Goal: Transaction & Acquisition: Purchase product/service

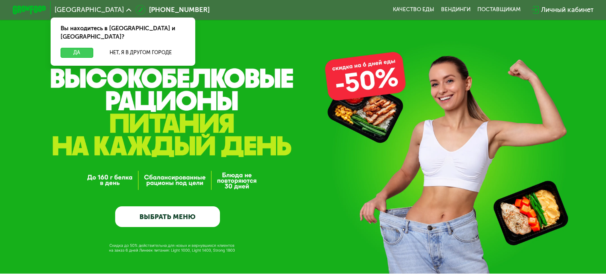
click at [76, 48] on button "Да" at bounding box center [77, 53] width 32 height 10
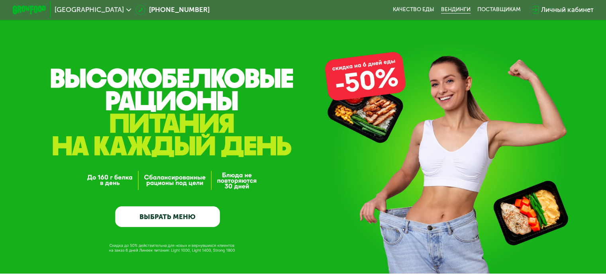
click at [449, 12] on link "Вендинги" at bounding box center [455, 9] width 29 height 7
click at [126, 8] on icon at bounding box center [128, 10] width 5 height 5
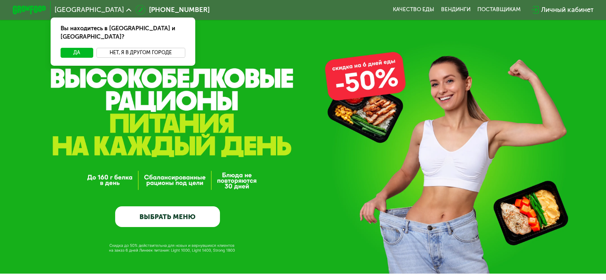
click at [115, 48] on button "Нет, я в другом городе" at bounding box center [140, 53] width 89 height 10
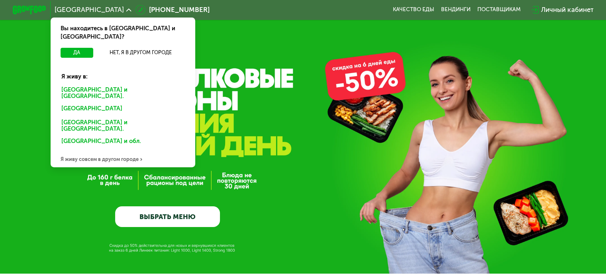
click at [32, 99] on div "GrowFood — доставка правильного питания ВЫБРАТЬ МЕНЮ" at bounding box center [303, 162] width 606 height 130
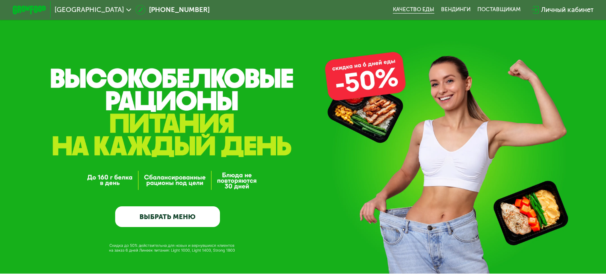
click at [415, 9] on link "Качество еды" at bounding box center [413, 9] width 41 height 7
click at [110, 8] on div "[GEOGRAPHIC_DATA]" at bounding box center [93, 9] width 76 height 7
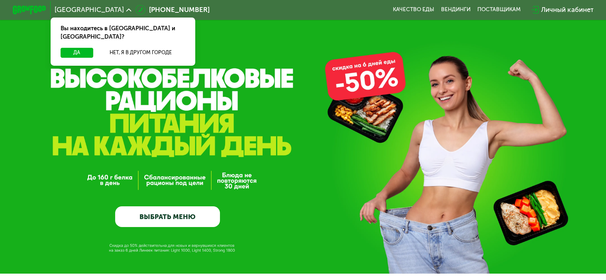
click at [17, 88] on div "GrowFood — доставка правильного питания ВЫБРАТЬ МЕНЮ" at bounding box center [303, 136] width 606 height 273
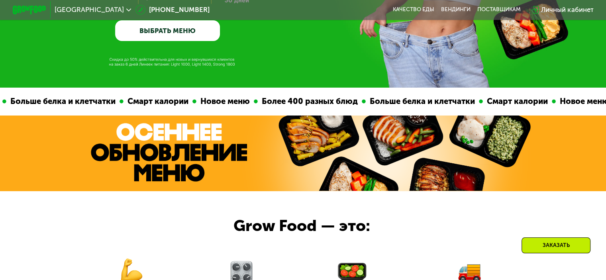
scroll to position [199, 0]
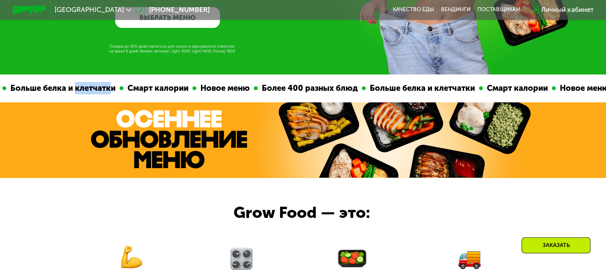
drag, startPoint x: 40, startPoint y: 92, endPoint x: 63, endPoint y: 92, distance: 23.1
click at [63, 92] on div "Больше белка и клетчатки" at bounding box center [57, 88] width 113 height 12
click at [63, 128] on div at bounding box center [303, 140] width 606 height 76
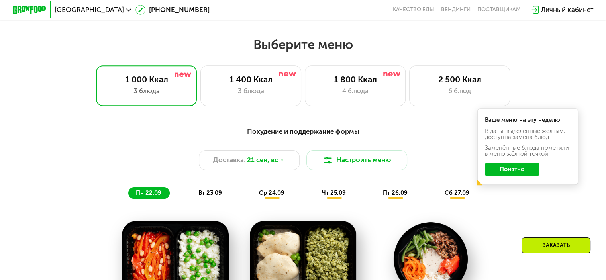
scroll to position [518, 0]
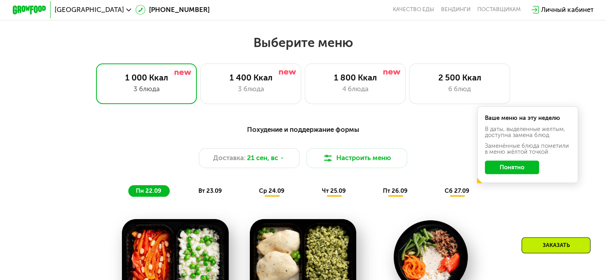
click at [510, 174] on button "Понятно" at bounding box center [511, 167] width 54 height 14
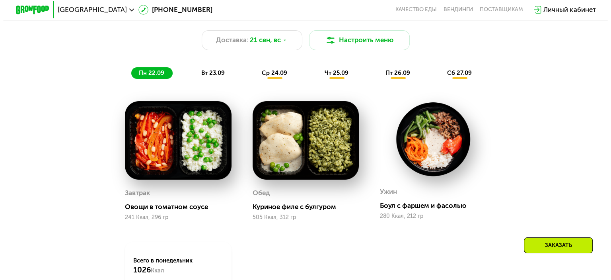
scroll to position [637, 0]
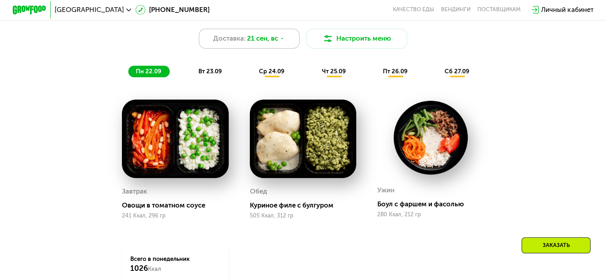
click at [281, 39] on div "Доставка: 21 сен, вс" at bounding box center [249, 39] width 101 height 20
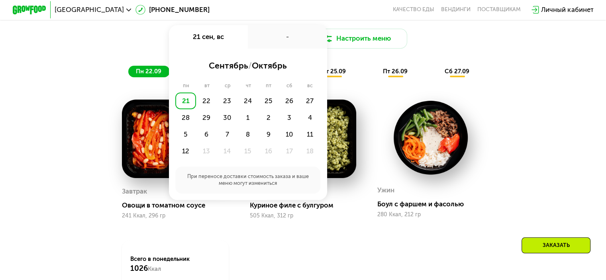
click at [128, 47] on div "Доставка: [DATE] сен, вс - сентябрь / октябрь пн вт ср чт пт сб вс 21 22 23 24 …" at bounding box center [303, 39] width 498 height 20
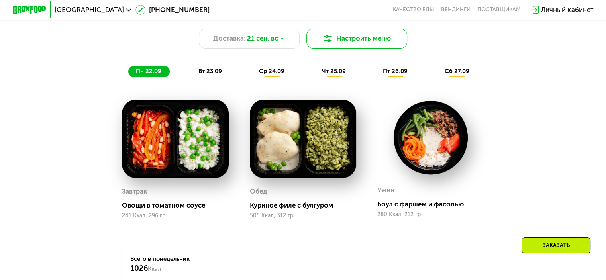
click at [354, 43] on button "Настроить меню" at bounding box center [356, 39] width 101 height 20
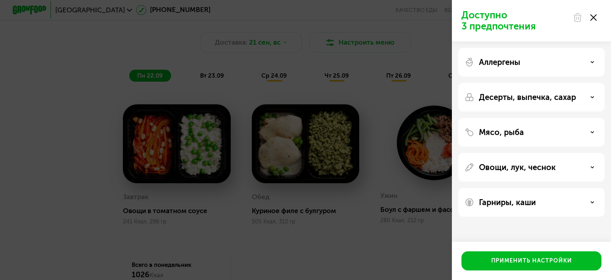
click at [585, 62] on div "Аллергены" at bounding box center [532, 62] width 134 height 10
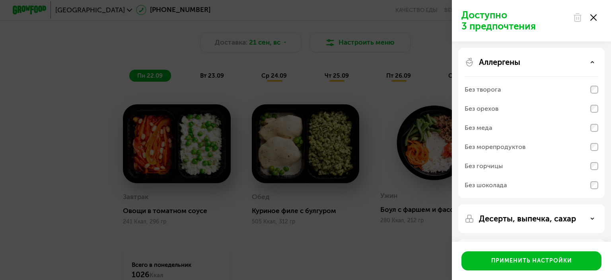
click at [586, 61] on div "Аллергены" at bounding box center [532, 62] width 134 height 10
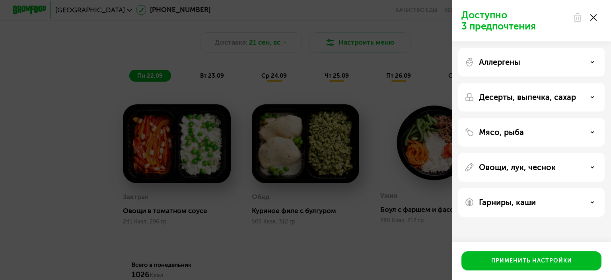
click at [596, 96] on div "Десерты, выпечка, сахар" at bounding box center [532, 97] width 134 height 10
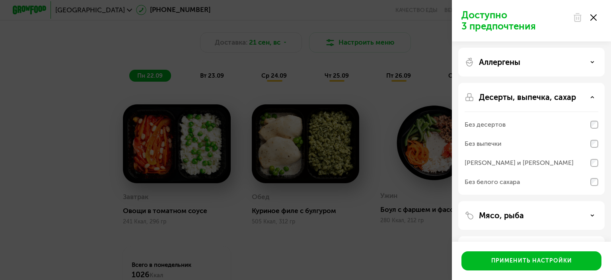
click at [588, 96] on div "Десерты, выпечка, сахар" at bounding box center [532, 97] width 134 height 10
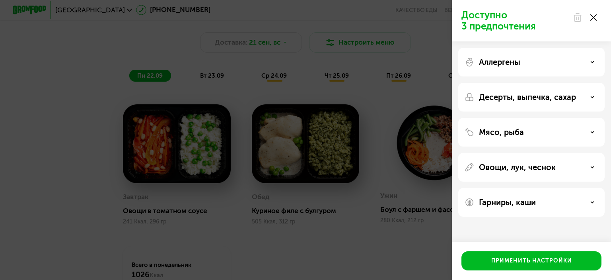
click at [584, 139] on div "Мясо, рыба" at bounding box center [532, 132] width 147 height 29
click at [592, 135] on div "Мясо, рыба" at bounding box center [532, 132] width 134 height 10
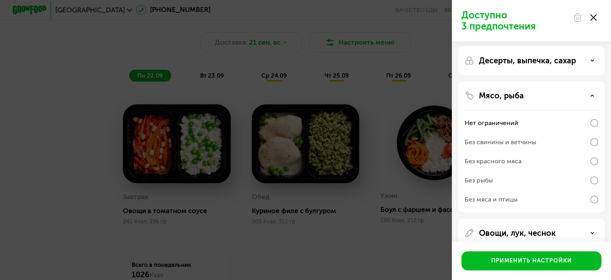
scroll to position [40, 0]
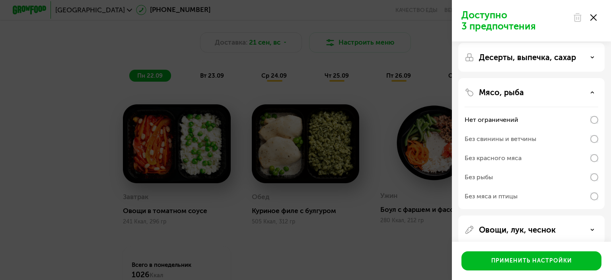
click at [593, 93] on icon at bounding box center [593, 92] width 4 height 4
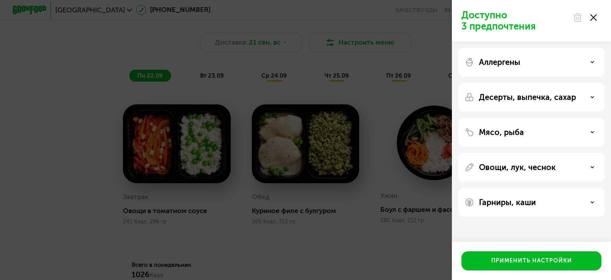
click at [590, 199] on div "Гарниры, каши" at bounding box center [532, 202] width 134 height 10
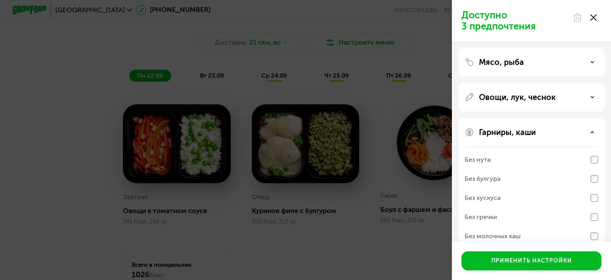
scroll to position [80, 0]
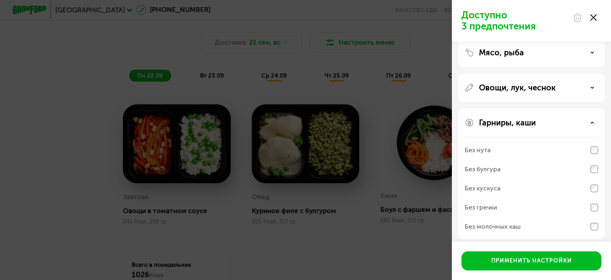
click at [594, 120] on div "Гарниры, каши" at bounding box center [532, 123] width 134 height 10
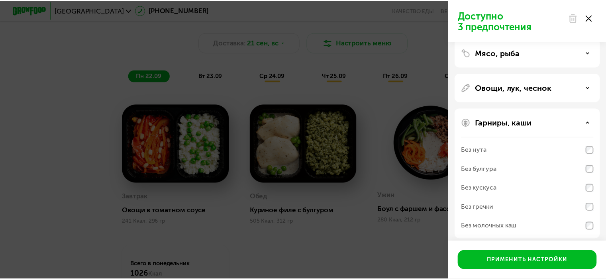
scroll to position [0, 0]
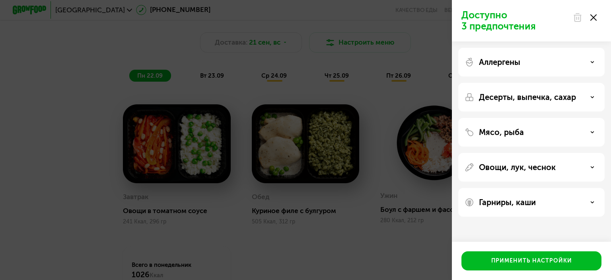
click at [592, 67] on div "Аллергены" at bounding box center [532, 62] width 147 height 29
click at [592, 63] on icon at bounding box center [593, 62] width 4 height 4
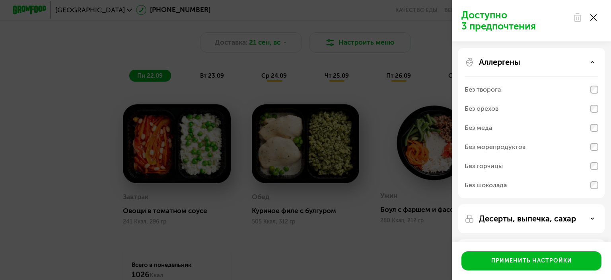
click at [592, 60] on icon at bounding box center [593, 62] width 4 height 4
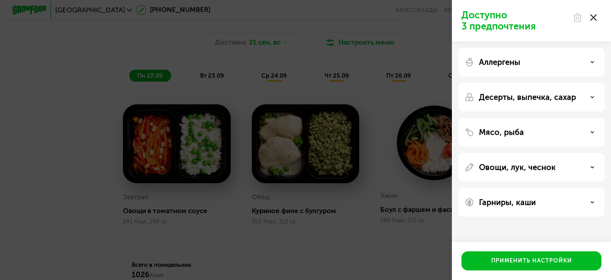
click at [595, 20] on icon at bounding box center [594, 17] width 6 height 6
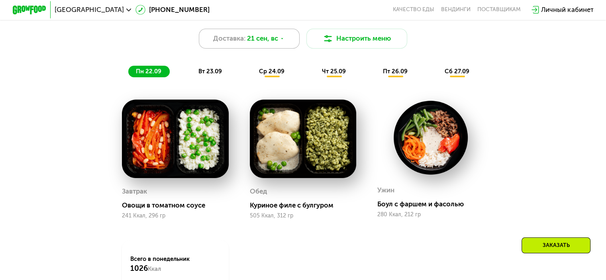
click at [285, 41] on div "Доставка: 21 сен, вс" at bounding box center [249, 39] width 101 height 20
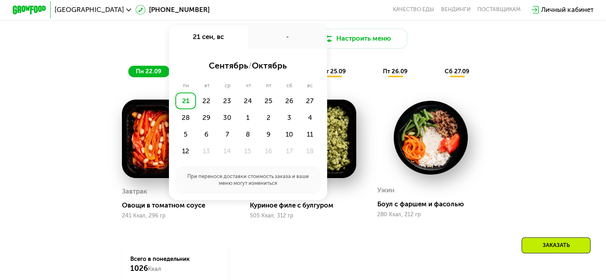
click at [153, 46] on div "Доставка: [DATE] сен, вс - сентябрь / октябрь пн вт ср чт пт сб вс 21 22 23 24 …" at bounding box center [303, 39] width 498 height 20
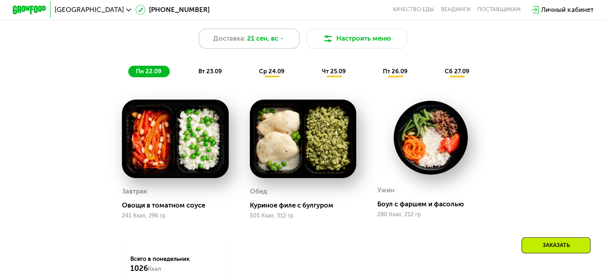
click at [288, 45] on div "Доставка: 21 сен, вс" at bounding box center [249, 39] width 101 height 20
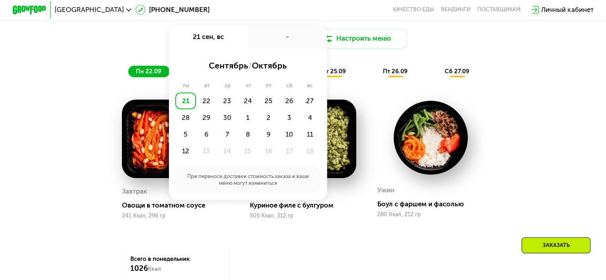
click at [98, 48] on div "Доставка: [DATE] сен, вс - сентябрь / октябрь пн вт ср чт пт сб вс 21 22 23 24 …" at bounding box center [303, 39] width 498 height 20
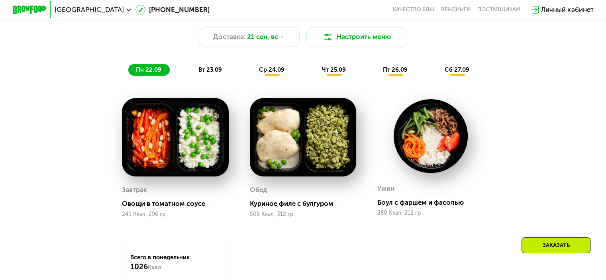
scroll to position [637, 0]
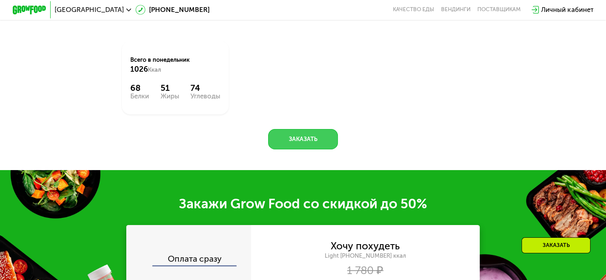
click at [315, 144] on button "Заказать" at bounding box center [303, 139] width 70 height 20
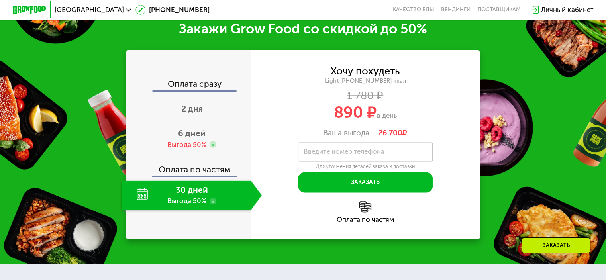
scroll to position [1013, 0]
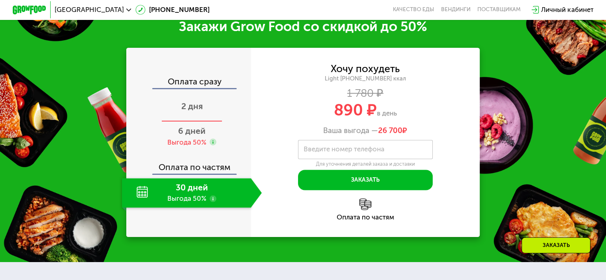
click at [187, 111] on span "2 дня" at bounding box center [191, 106] width 21 height 10
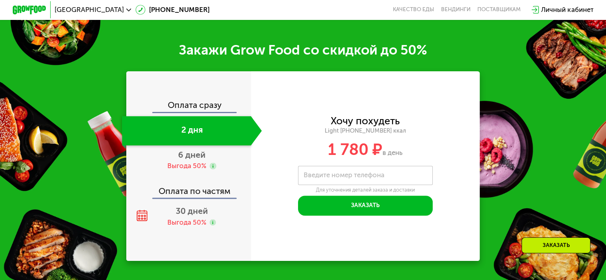
scroll to position [989, 0]
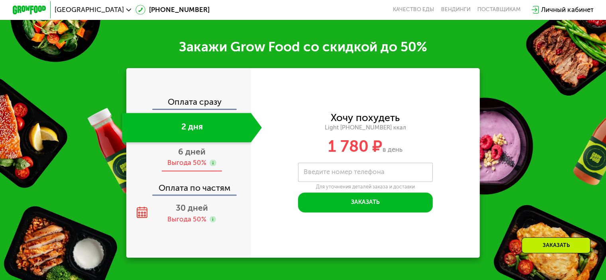
click at [189, 156] on span "6 дней" at bounding box center [191, 152] width 27 height 10
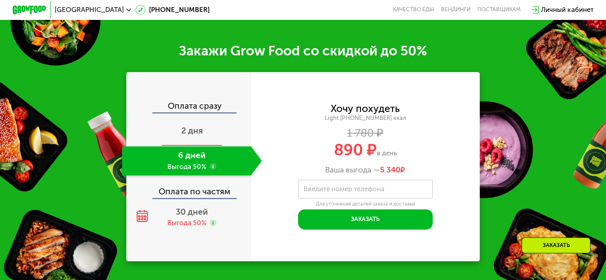
click at [192, 135] on span "2 дня" at bounding box center [191, 130] width 21 height 10
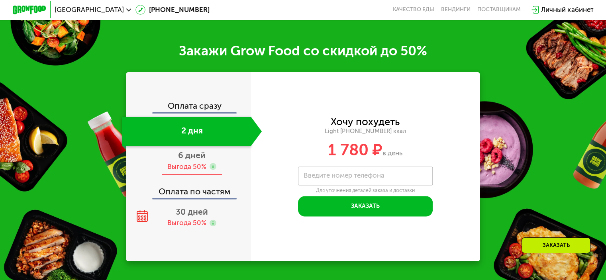
click at [193, 160] on span "6 дней" at bounding box center [191, 155] width 27 height 10
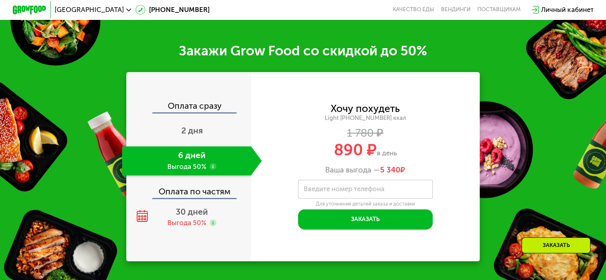
click at [186, 198] on div "Оплата по частям" at bounding box center [189, 189] width 124 height 20
click at [189, 217] on span "30 дней" at bounding box center [192, 212] width 32 height 10
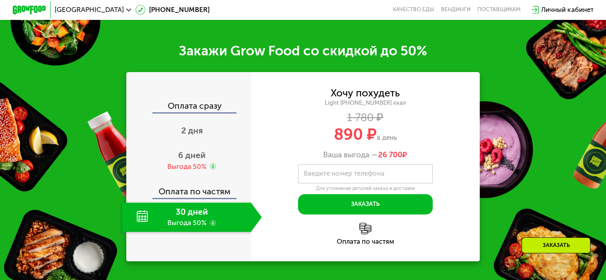
click at [366, 234] on img at bounding box center [365, 229] width 12 height 12
click at [201, 171] on div "Выгода 50%" at bounding box center [186, 166] width 39 height 9
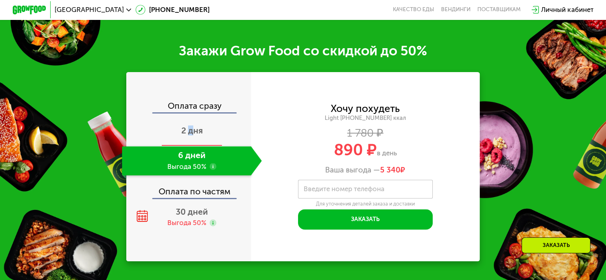
click at [189, 135] on span "2 дня" at bounding box center [191, 130] width 21 height 10
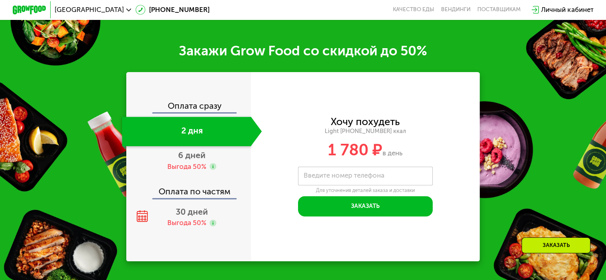
click at [66, 132] on div "Закажи Grow Food со скидкой до 50% Оплата сразу 2 дня 6 дней Выгода 50% Оплата …" at bounding box center [303, 151] width 606 height 269
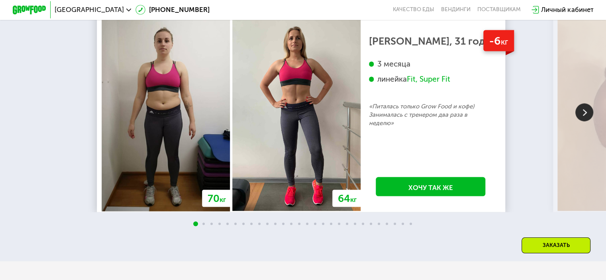
scroll to position [1626, 0]
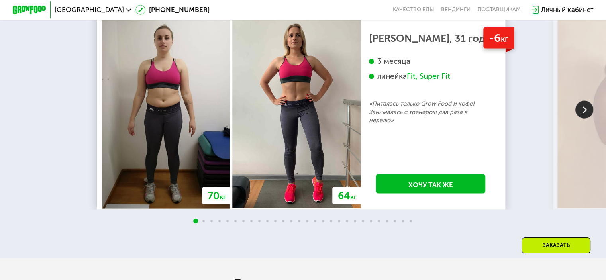
click at [578, 119] on img at bounding box center [584, 110] width 18 height 18
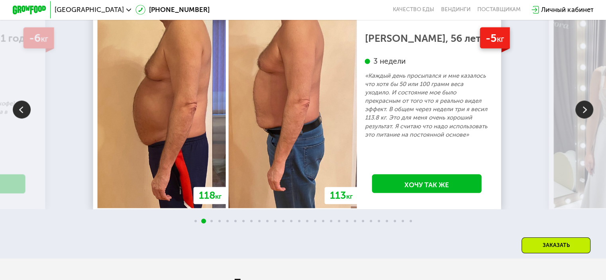
drag, startPoint x: 26, startPoint y: 123, endPoint x: 34, endPoint y: 121, distance: 8.6
click at [27, 119] on img at bounding box center [22, 110] width 18 height 18
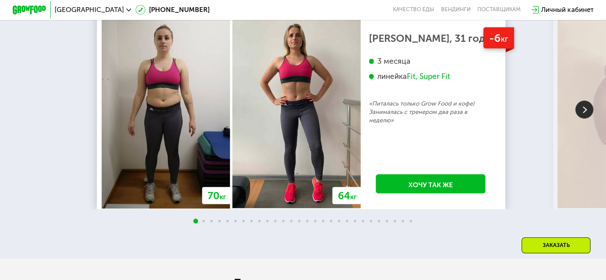
click at [587, 117] on img at bounding box center [584, 110] width 18 height 18
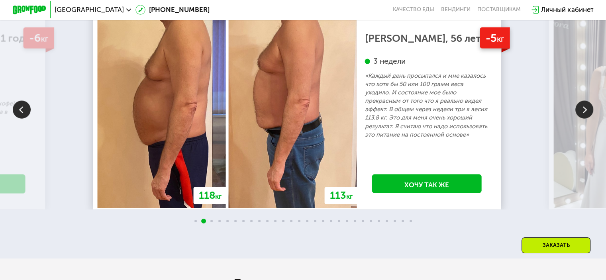
click at [586, 118] on img at bounding box center [584, 110] width 18 height 18
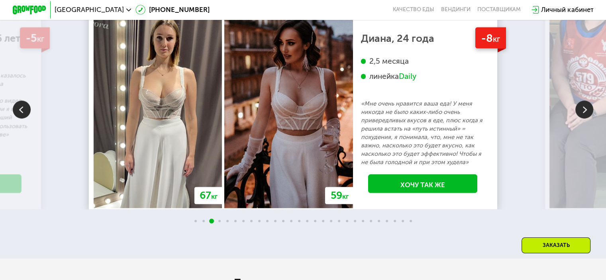
click at [584, 119] on img at bounding box center [584, 110] width 18 height 18
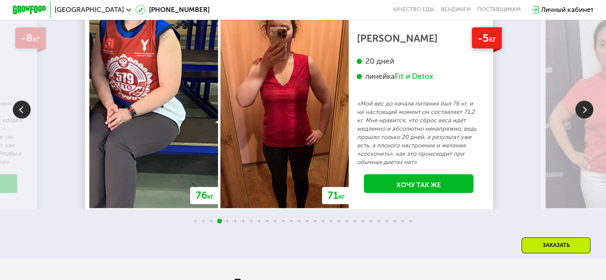
click at [584, 119] on img at bounding box center [584, 110] width 18 height 18
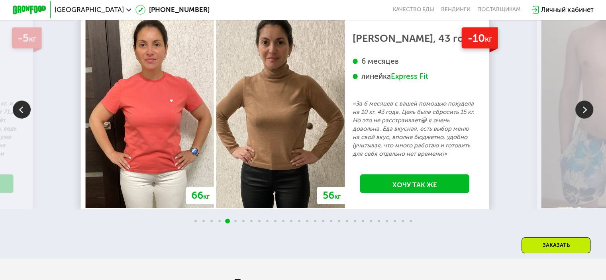
click at [581, 119] on img at bounding box center [584, 110] width 18 height 18
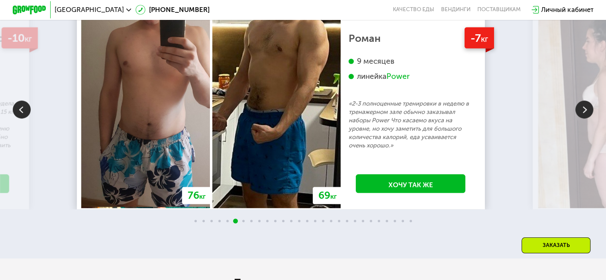
click at [568, 125] on img at bounding box center [601, 111] width 128 height 194
click at [583, 119] on img at bounding box center [584, 110] width 18 height 18
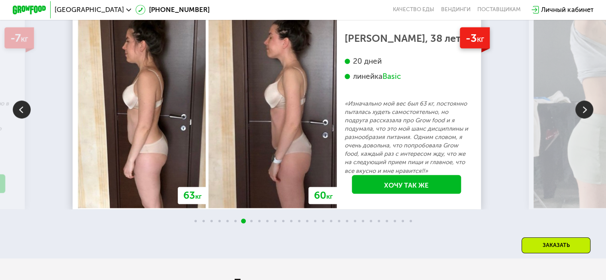
click at [583, 119] on img at bounding box center [584, 110] width 18 height 18
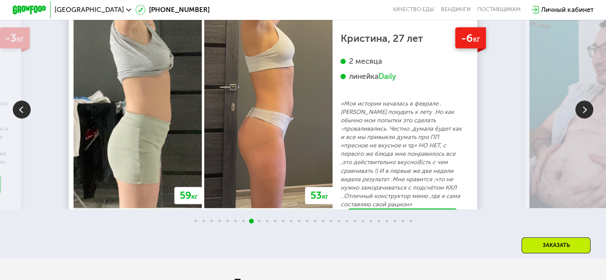
click at [580, 119] on img at bounding box center [584, 110] width 18 height 18
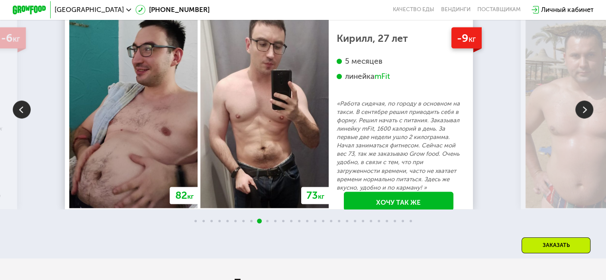
click at [579, 119] on img at bounding box center [584, 110] width 18 height 18
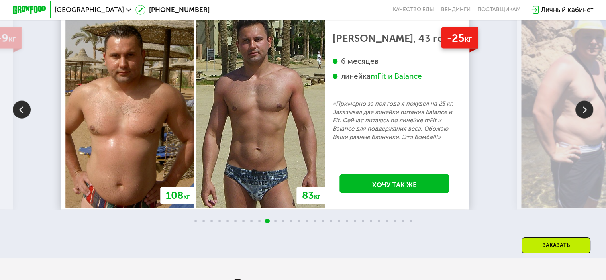
click at [582, 119] on img at bounding box center [584, 110] width 18 height 18
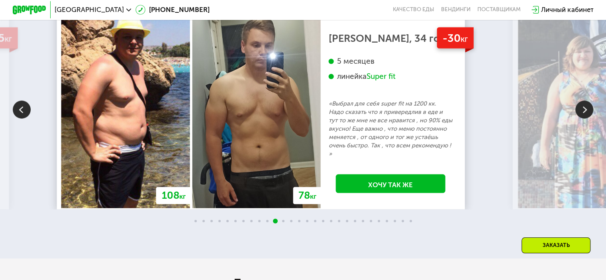
click at [585, 119] on img at bounding box center [584, 110] width 18 height 18
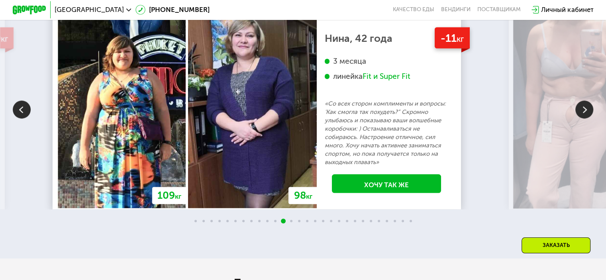
click at [582, 119] on img at bounding box center [584, 110] width 18 height 18
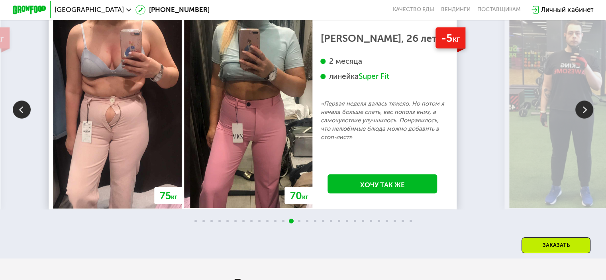
click at [579, 119] on img at bounding box center [584, 110] width 18 height 18
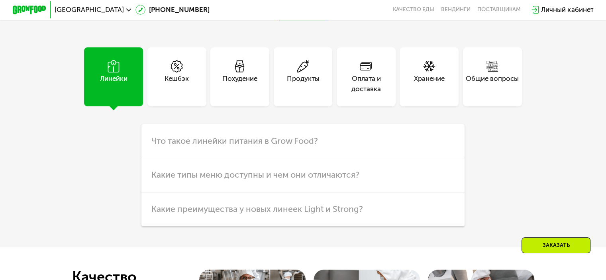
scroll to position [2223, 0]
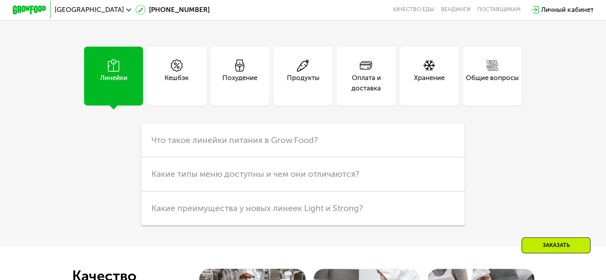
click at [295, 93] on div "Продукты" at bounding box center [303, 83] width 33 height 20
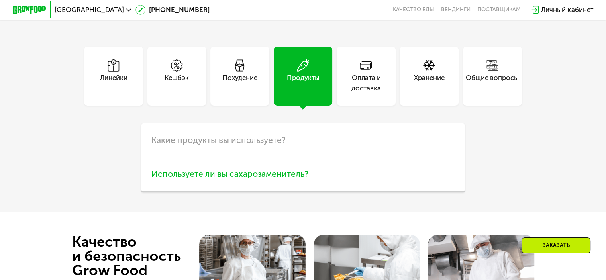
click at [184, 179] on span "Используете ли вы сахарозаменитель?" at bounding box center [229, 174] width 157 height 10
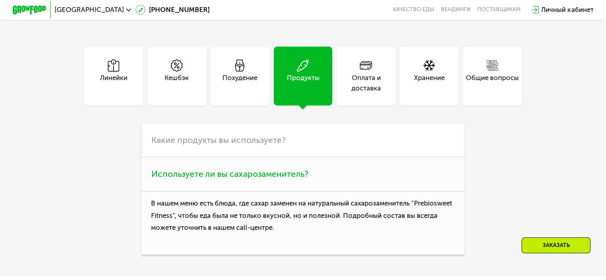
click at [185, 179] on span "Используете ли вы сахарозаменитель?" at bounding box center [229, 174] width 157 height 10
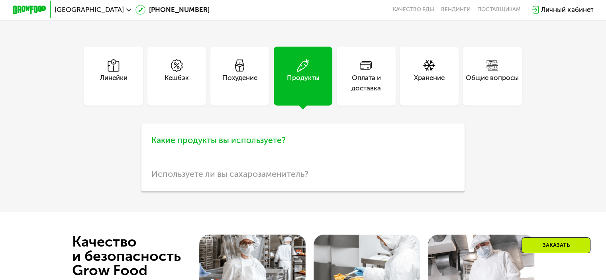
click at [182, 145] on span "Какие продукты вы используете?" at bounding box center [218, 140] width 134 height 10
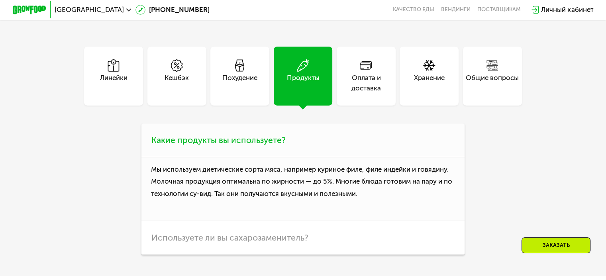
click at [182, 145] on span "Какие продукты вы используете?" at bounding box center [218, 140] width 134 height 10
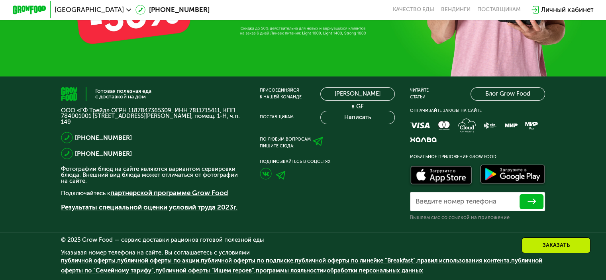
scroll to position [2706, 0]
click at [565, 243] on div "Заказать" at bounding box center [555, 245] width 69 height 16
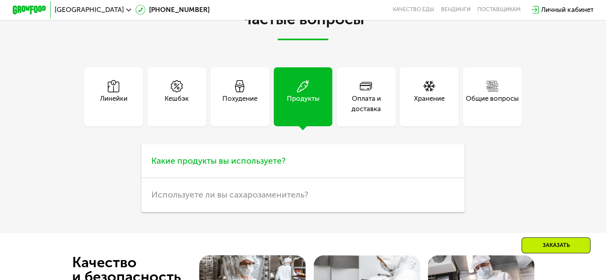
scroll to position [2208, 0]
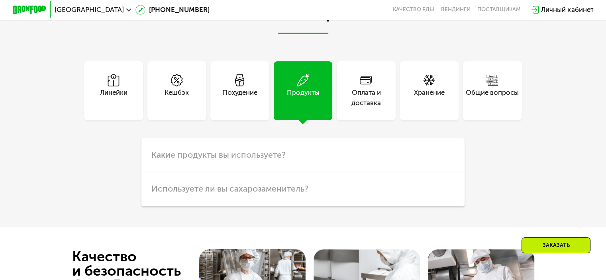
click at [434, 108] on div "Хранение" at bounding box center [429, 98] width 31 height 20
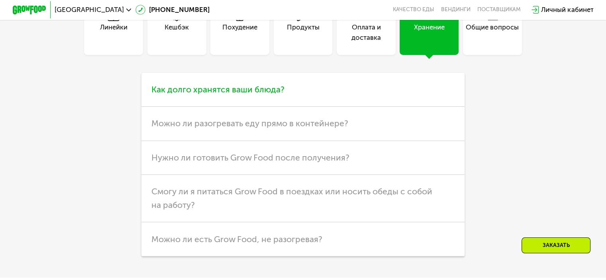
scroll to position [2288, 0]
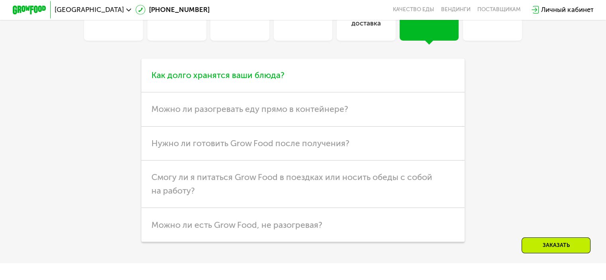
click at [320, 92] on h3 "Как долго хранятся ваши блюда?" at bounding box center [302, 76] width 323 height 34
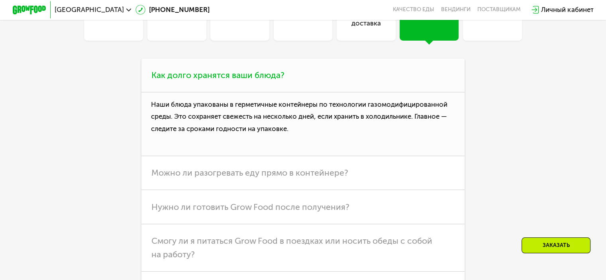
click at [320, 92] on h3 "Как долго хранятся ваши блюда?" at bounding box center [302, 76] width 323 height 34
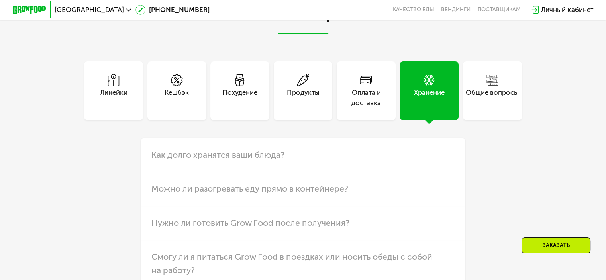
click at [493, 108] on div "Общие вопросы" at bounding box center [491, 98] width 53 height 20
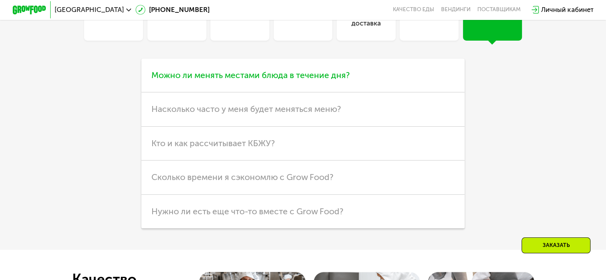
click at [331, 80] on span "Можно ли менять местами блюда в течение дня?" at bounding box center [250, 75] width 198 height 10
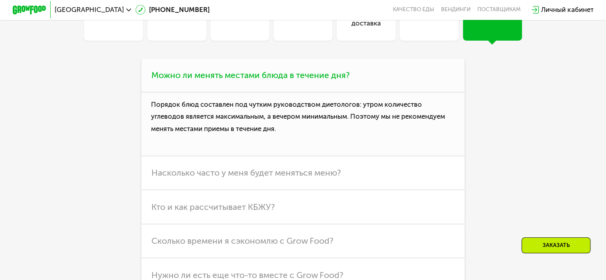
click at [324, 80] on span "Можно ли менять местами блюда в течение дня?" at bounding box center [250, 75] width 198 height 10
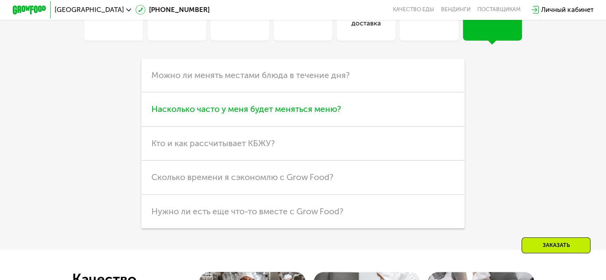
click at [308, 120] on h3 "Насколько часто у меня будет меняться меню?" at bounding box center [302, 109] width 323 height 34
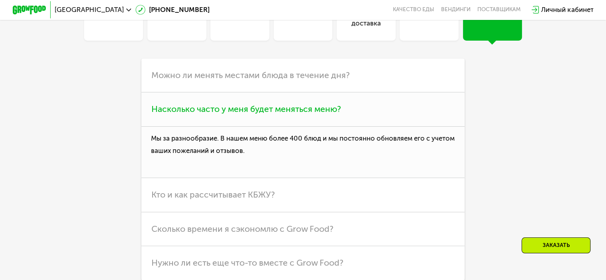
click at [279, 114] on span "Насколько часто у меня будет меняться меню?" at bounding box center [245, 109] width 189 height 10
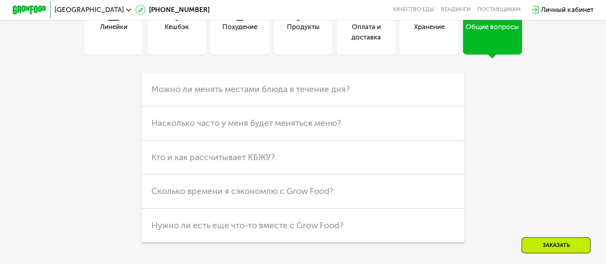
scroll to position [2208, 0]
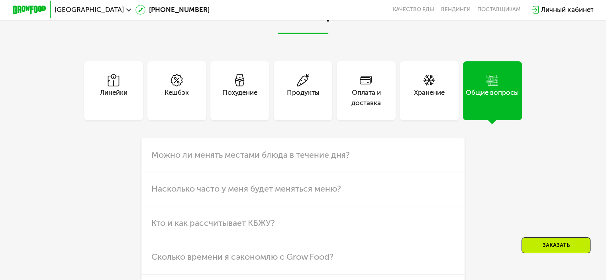
click at [104, 105] on div "Линейки" at bounding box center [113, 98] width 27 height 20
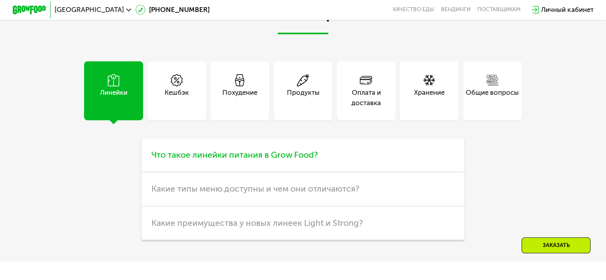
click at [246, 172] on h3 "Что такое линейки питания в Grow Food?" at bounding box center [302, 155] width 323 height 34
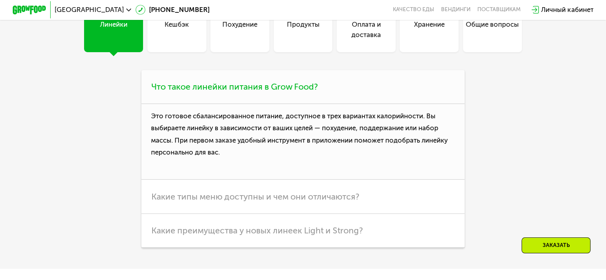
scroll to position [2288, 0]
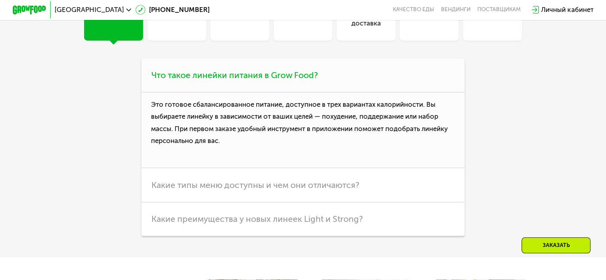
click at [231, 92] on h3 "Что такое линейки питания в Grow Food?" at bounding box center [302, 76] width 323 height 34
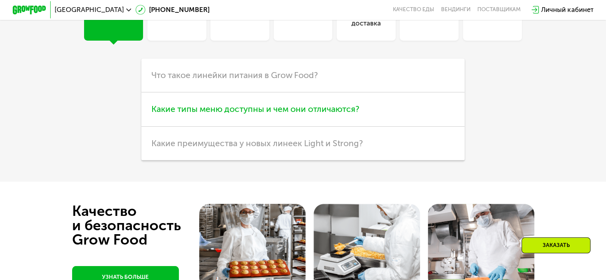
click at [237, 114] on span "Какие типы меню доступны и чем они отличаются?" at bounding box center [255, 109] width 208 height 10
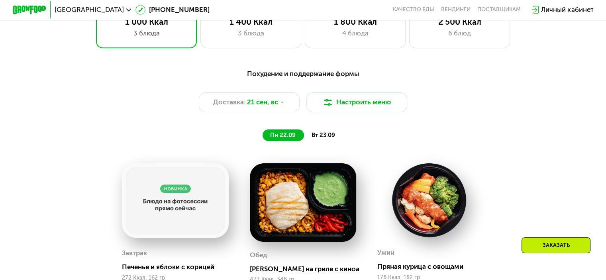
scroll to position [576, 0]
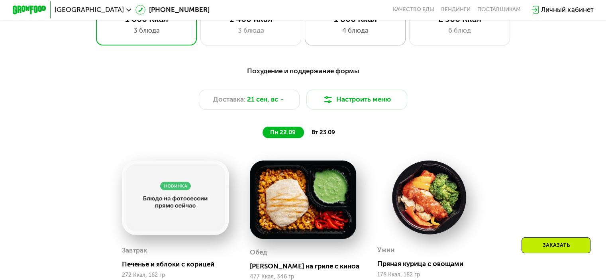
click at [328, 35] on div "4 блюда" at bounding box center [354, 30] width 83 height 10
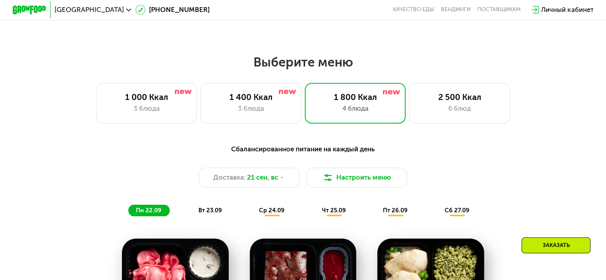
scroll to position [496, 0]
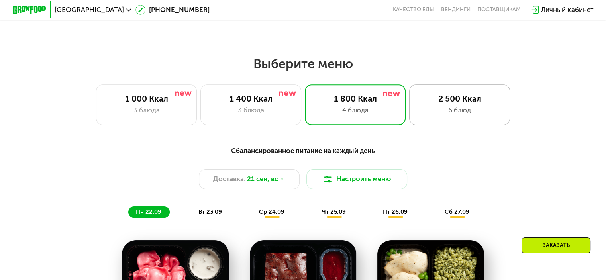
click at [459, 97] on div "2 500 Ккал" at bounding box center [459, 99] width 83 height 10
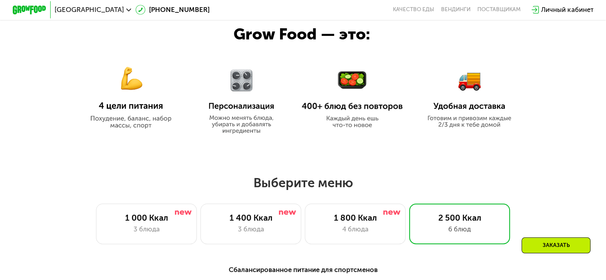
scroll to position [337, 0]
